Goal: Transaction & Acquisition: Obtain resource

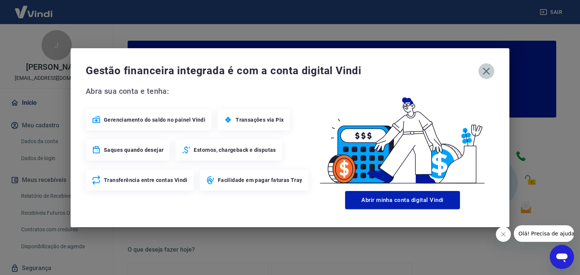
click at [488, 68] on icon "button" at bounding box center [486, 71] width 12 height 12
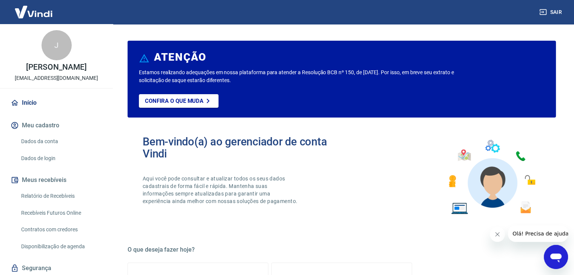
click at [59, 201] on link "Relatório de Recebíveis" at bounding box center [61, 196] width 86 height 15
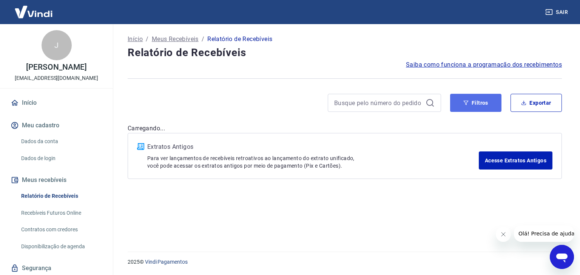
click at [481, 100] on button "Filtros" at bounding box center [475, 103] width 51 height 18
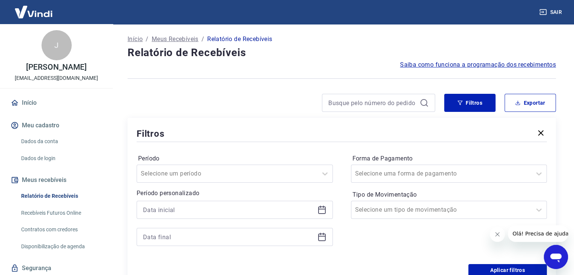
click at [323, 212] on icon at bounding box center [321, 210] width 9 height 9
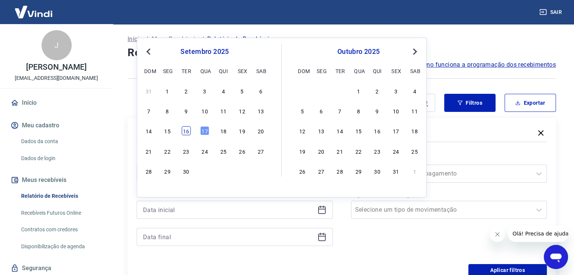
click at [188, 130] on div "16" at bounding box center [186, 130] width 9 height 9
type input "[DATE]"
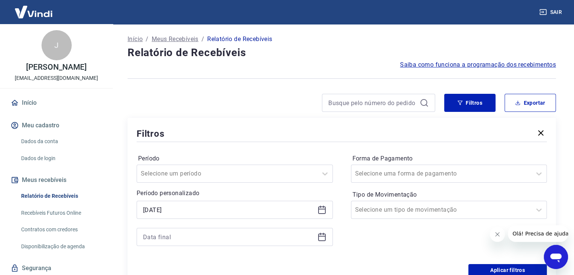
click at [318, 235] on icon at bounding box center [321, 237] width 9 height 9
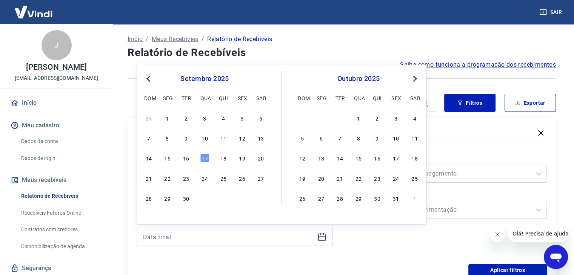
drag, startPoint x: 186, startPoint y: 155, endPoint x: 407, endPoint y: 165, distance: 220.6
click at [187, 155] on div "16" at bounding box center [186, 158] width 9 height 9
type input "[DATE]"
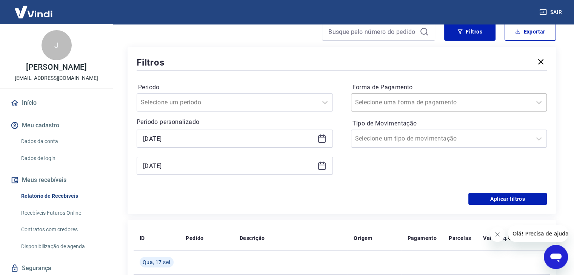
scroll to position [75, 0]
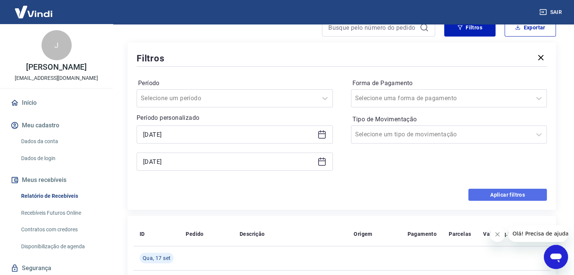
click at [497, 195] on button "Aplicar filtros" at bounding box center [507, 195] width 78 height 12
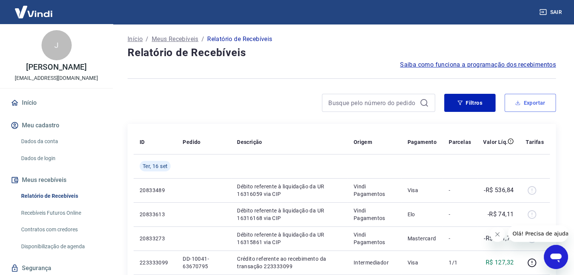
click at [529, 103] on button "Exportar" at bounding box center [530, 103] width 51 height 18
type input "[DATE]"
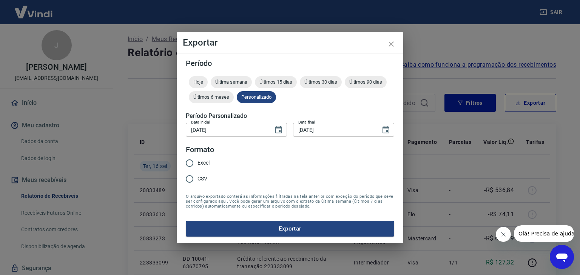
click at [202, 163] on span "Excel" at bounding box center [203, 163] width 12 height 8
click at [197, 163] on input "Excel" at bounding box center [190, 163] width 16 height 16
radio input "true"
click at [231, 225] on button "Exportar" at bounding box center [290, 229] width 208 height 16
